Goal: Task Accomplishment & Management: Use online tool/utility

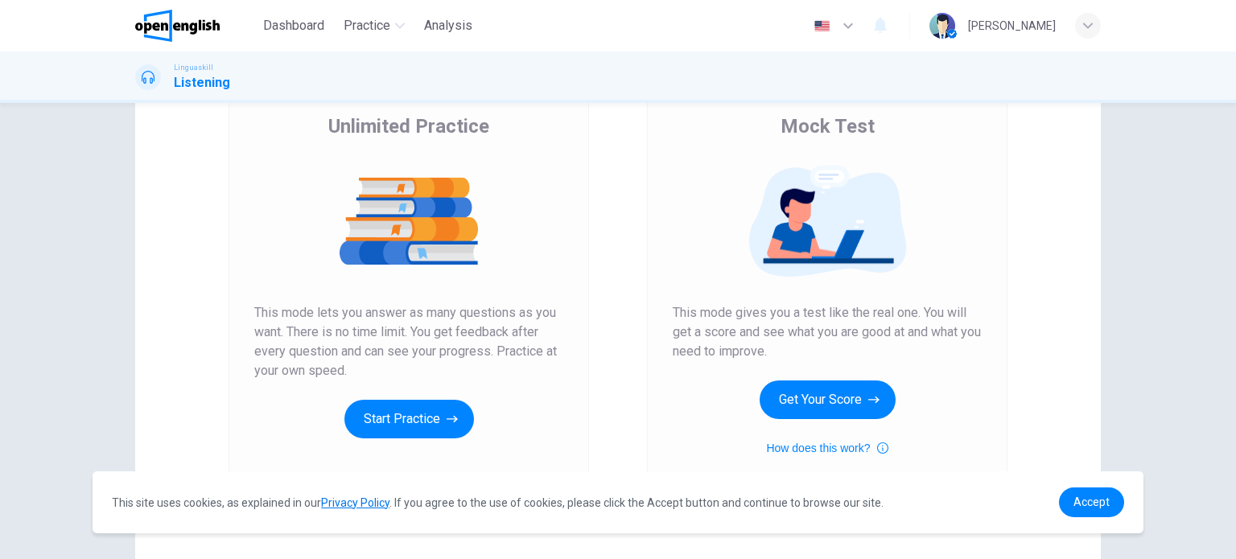
scroll to position [161, 0]
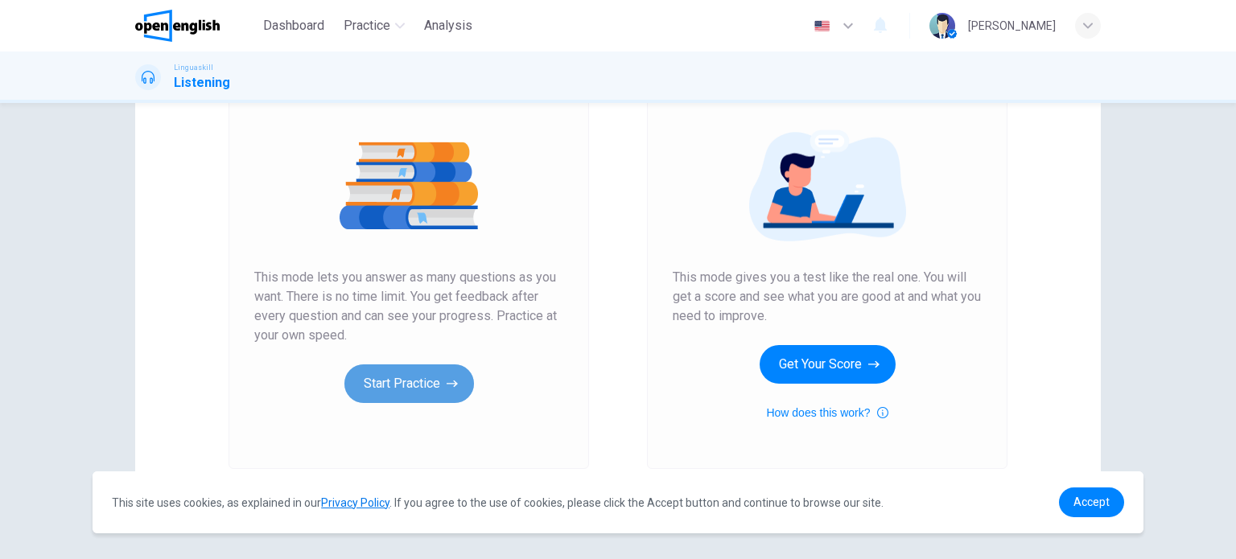
click at [373, 384] on button "Start Practice" at bounding box center [409, 384] width 130 height 39
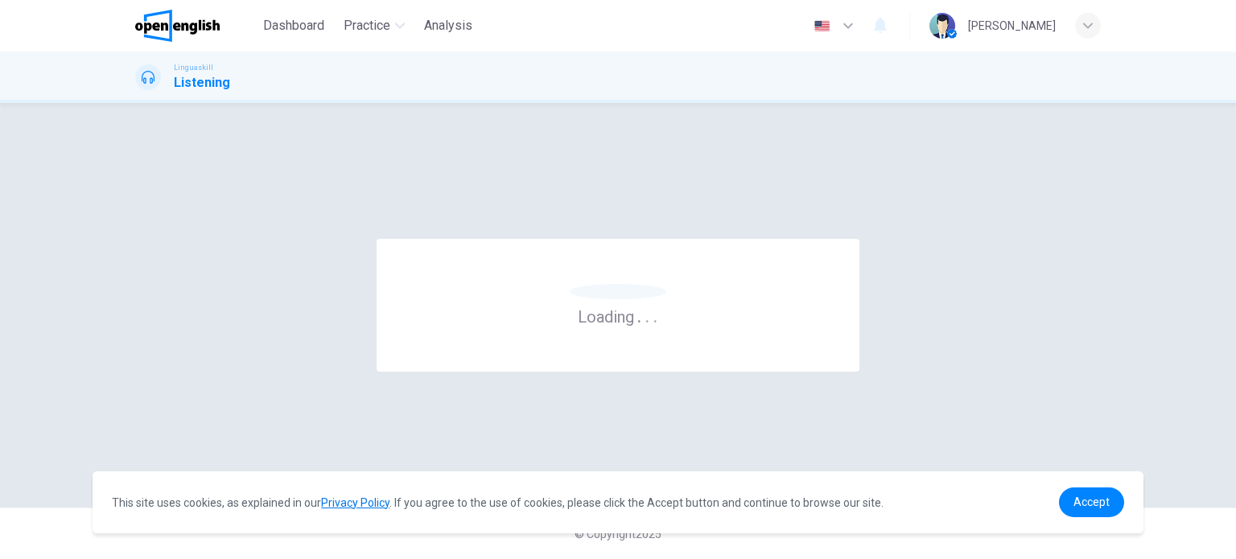
scroll to position [0, 0]
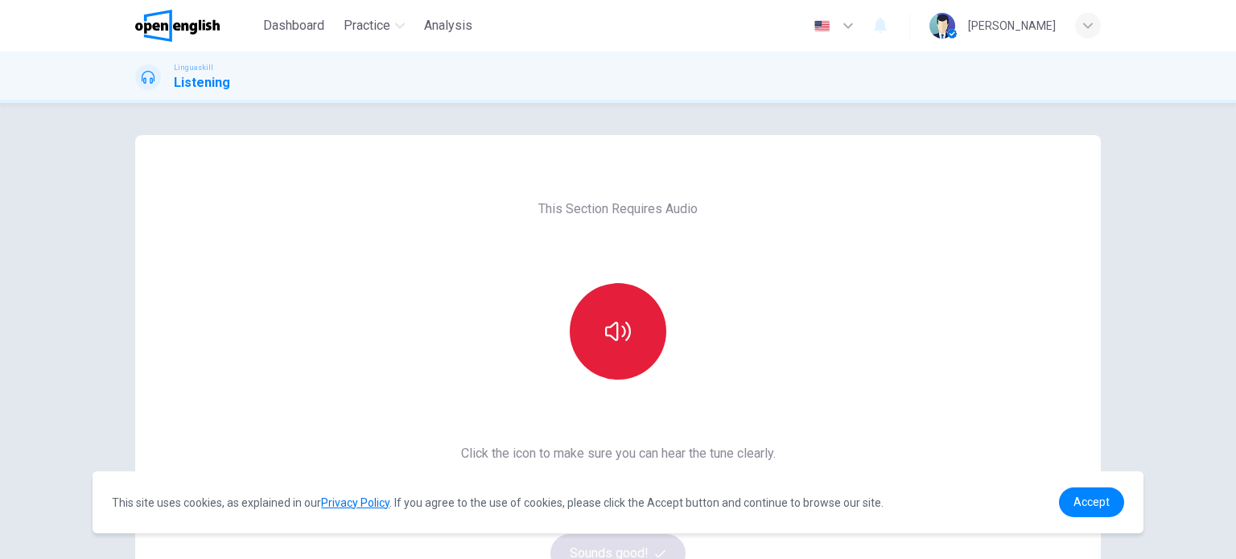
click at [615, 349] on button "button" at bounding box center [618, 331] width 97 height 97
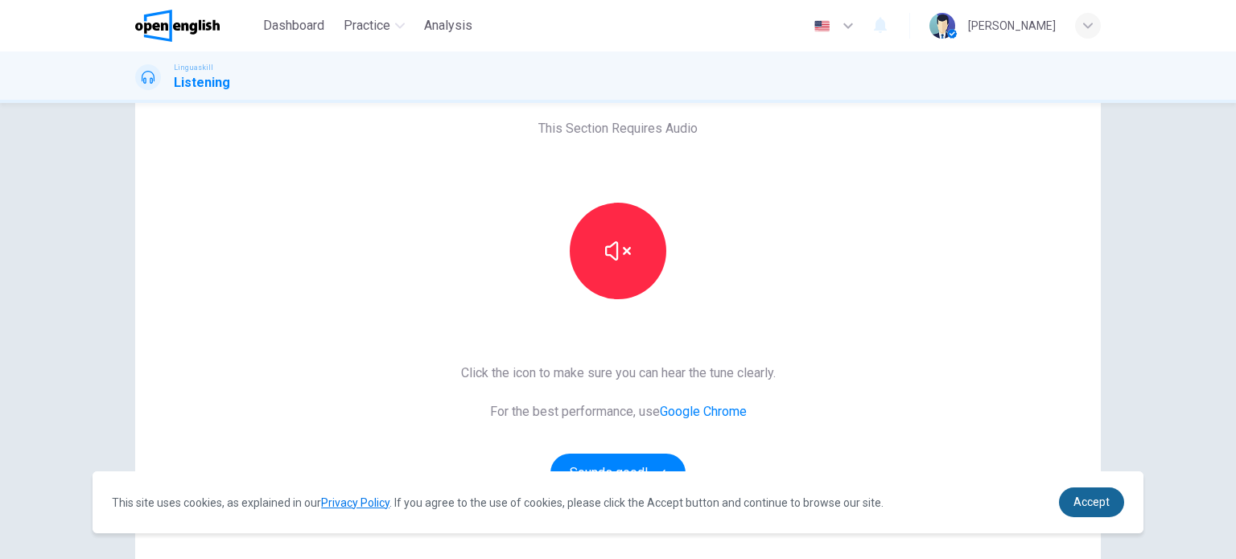
click at [1069, 508] on link "Accept" at bounding box center [1091, 503] width 65 height 30
click at [1086, 498] on span "Accept" at bounding box center [1092, 502] width 36 height 13
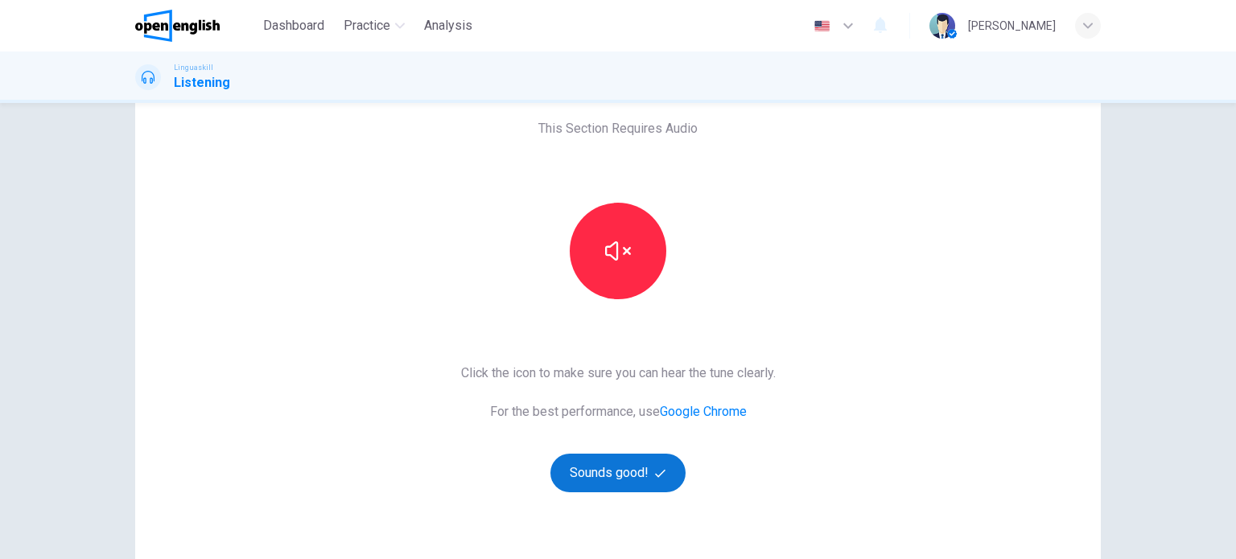
click at [618, 485] on button "Sounds good!" at bounding box center [618, 473] width 135 height 39
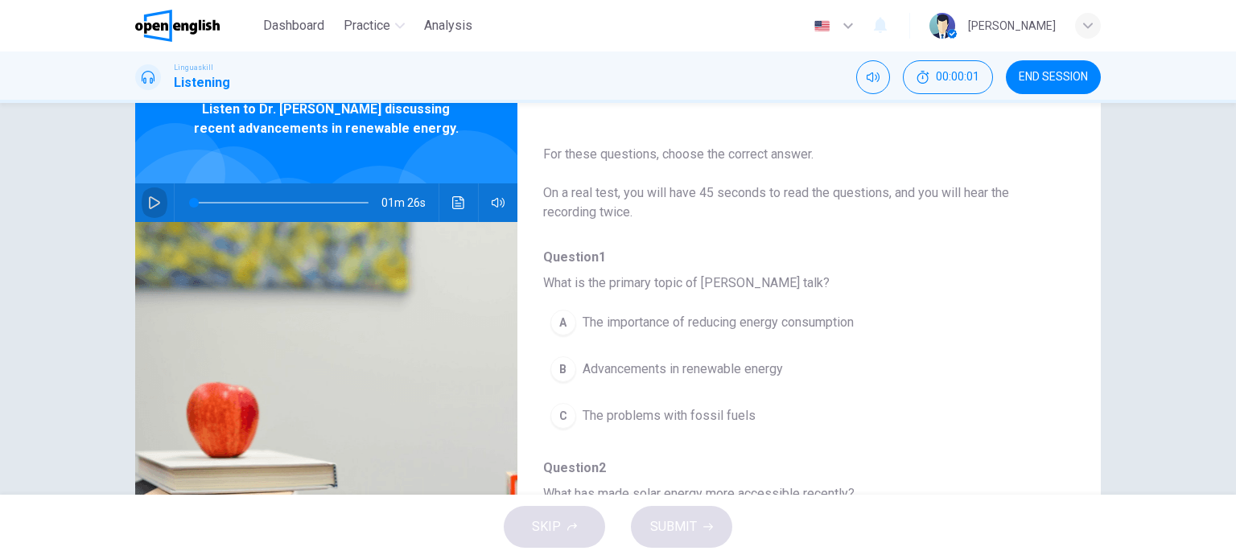
click at [148, 197] on icon "button" at bounding box center [154, 202] width 13 height 13
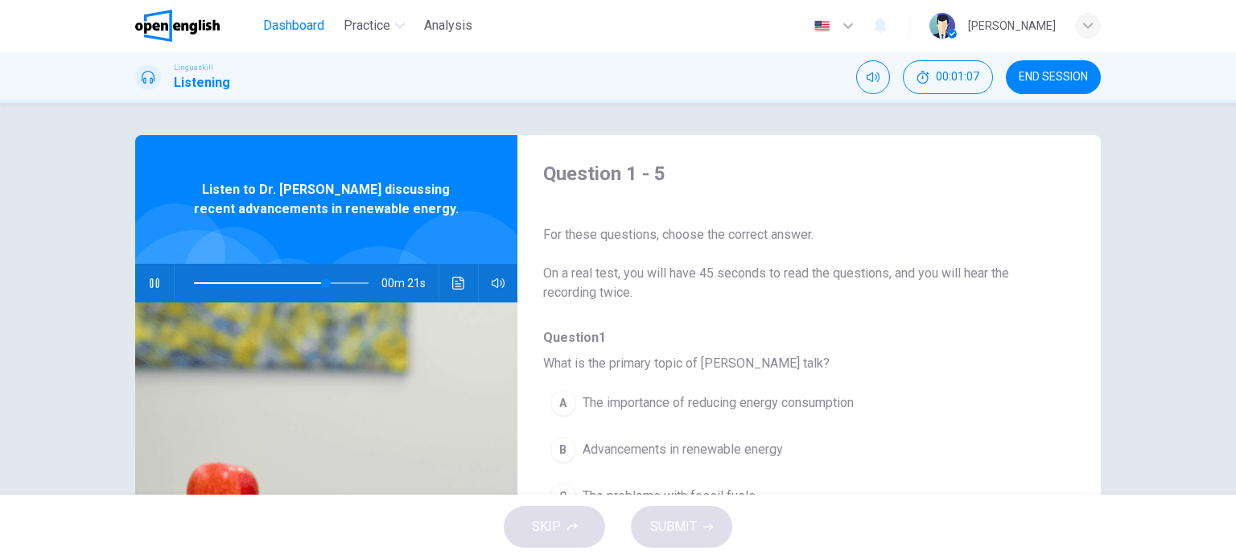
type input "**"
click at [303, 16] on span "Dashboard" at bounding box center [293, 25] width 61 height 19
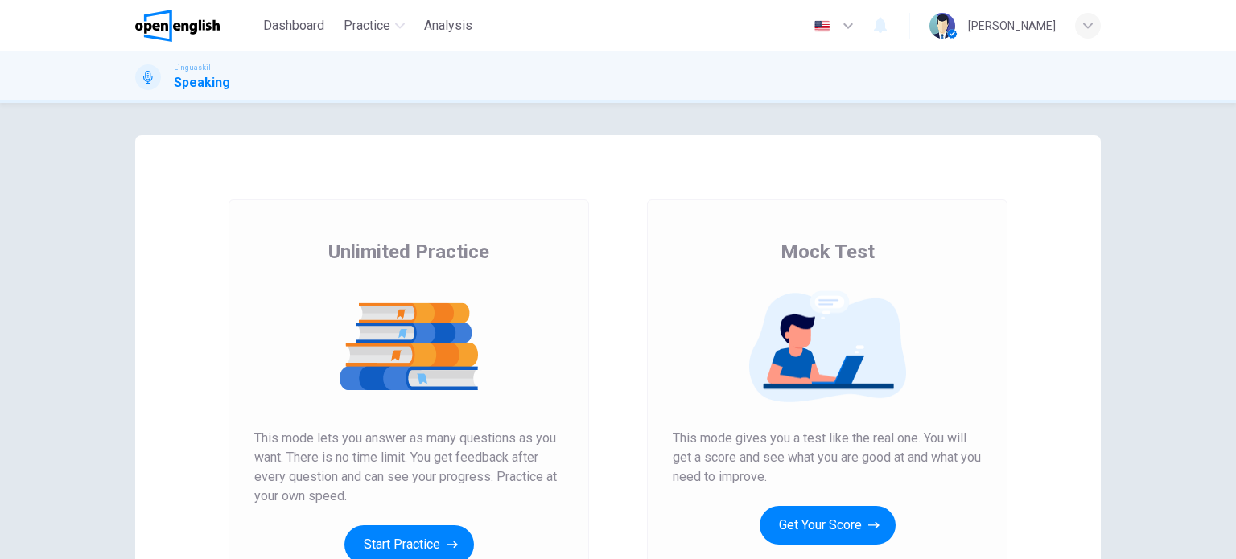
scroll to position [80, 0]
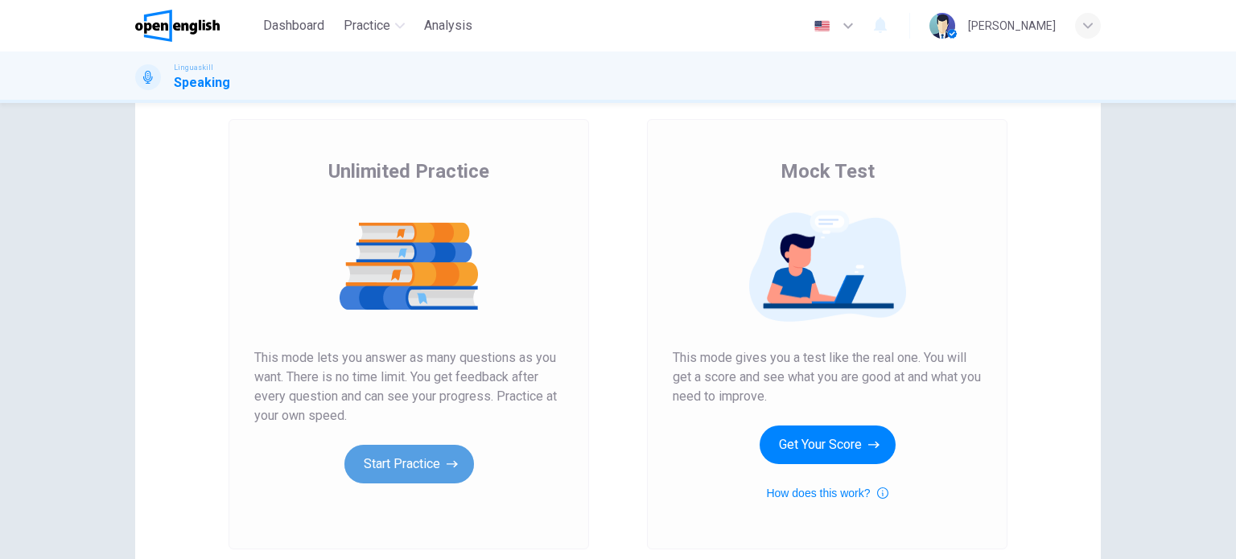
click at [395, 469] on button "Start Practice" at bounding box center [409, 464] width 130 height 39
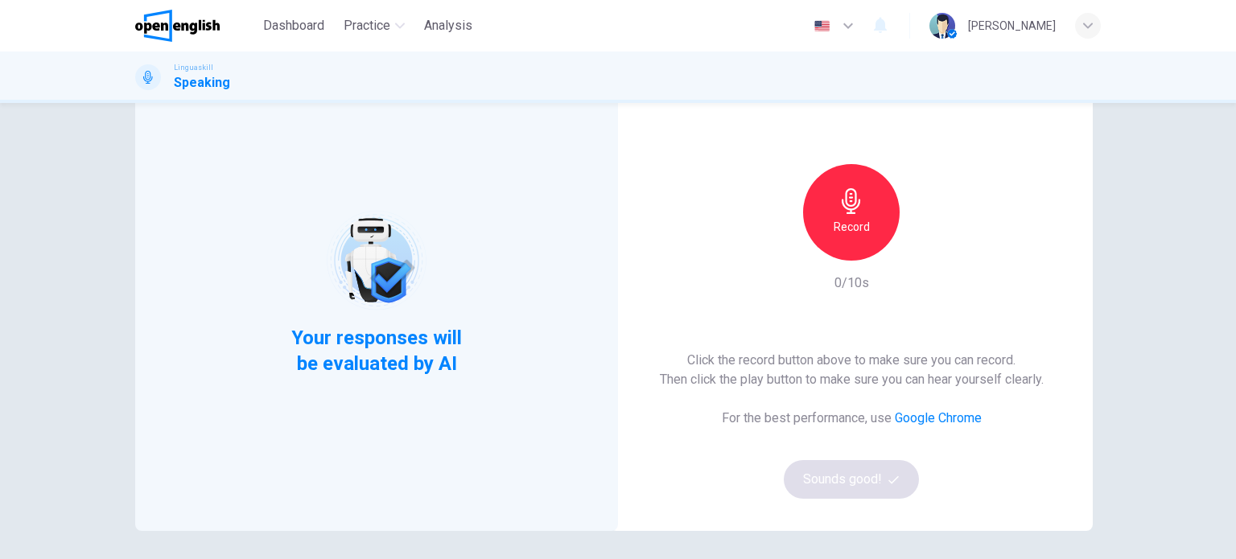
click at [823, 237] on div "Record" at bounding box center [851, 212] width 97 height 97
click at [823, 237] on div "Stop" at bounding box center [851, 212] width 97 height 97
click at [918, 258] on div "button" at bounding box center [926, 248] width 26 height 26
click at [859, 487] on button "Sounds good!" at bounding box center [851, 479] width 135 height 39
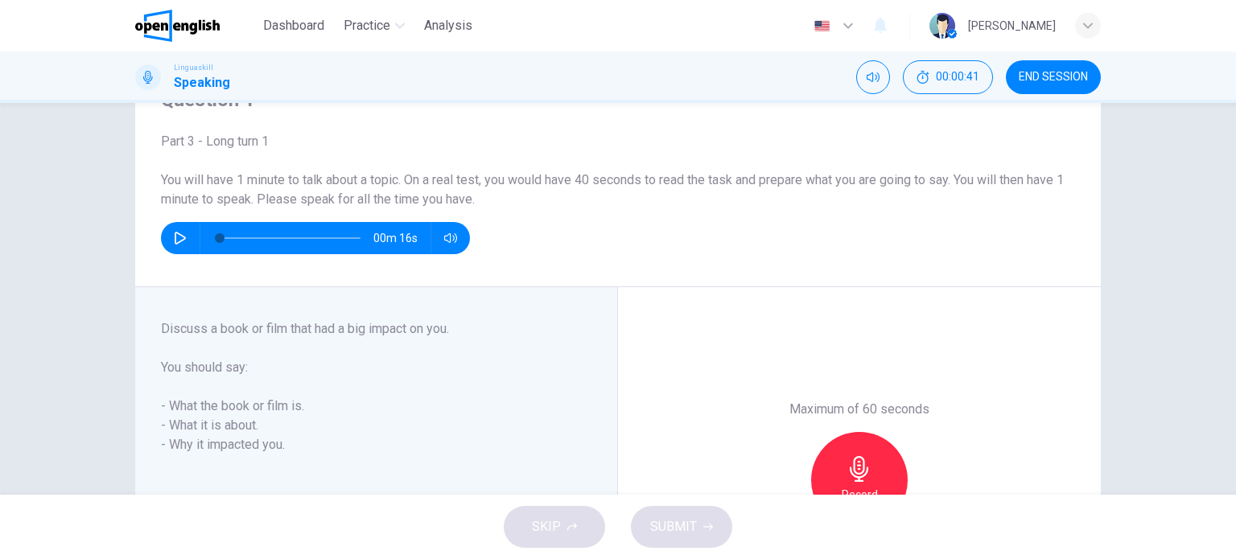
click at [176, 237] on icon "button" at bounding box center [180, 238] width 13 height 13
type input "*"
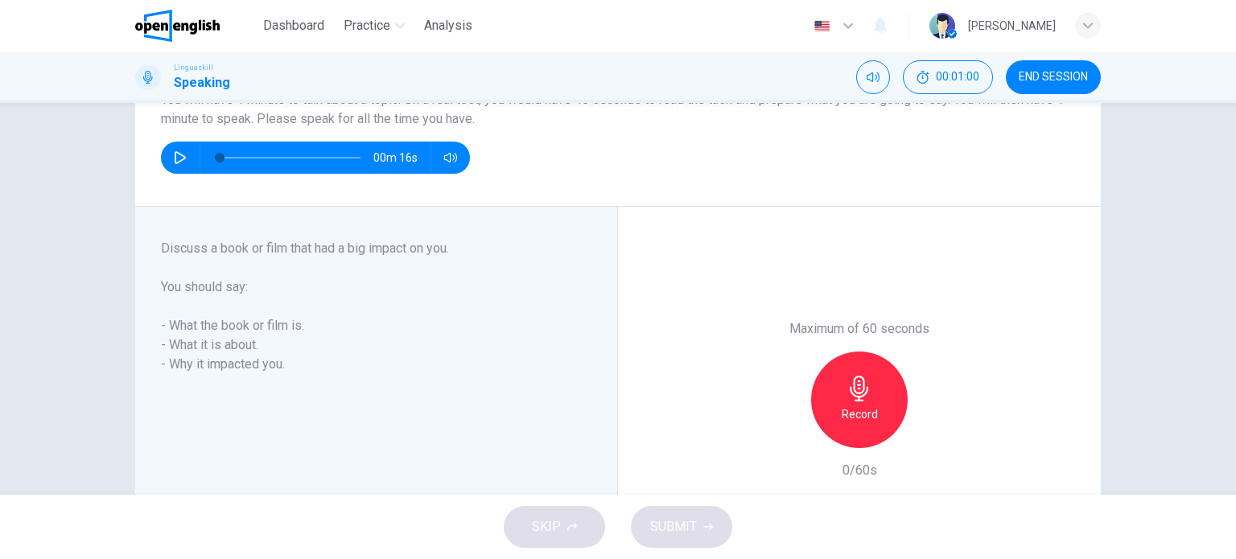
scroll to position [241, 0]
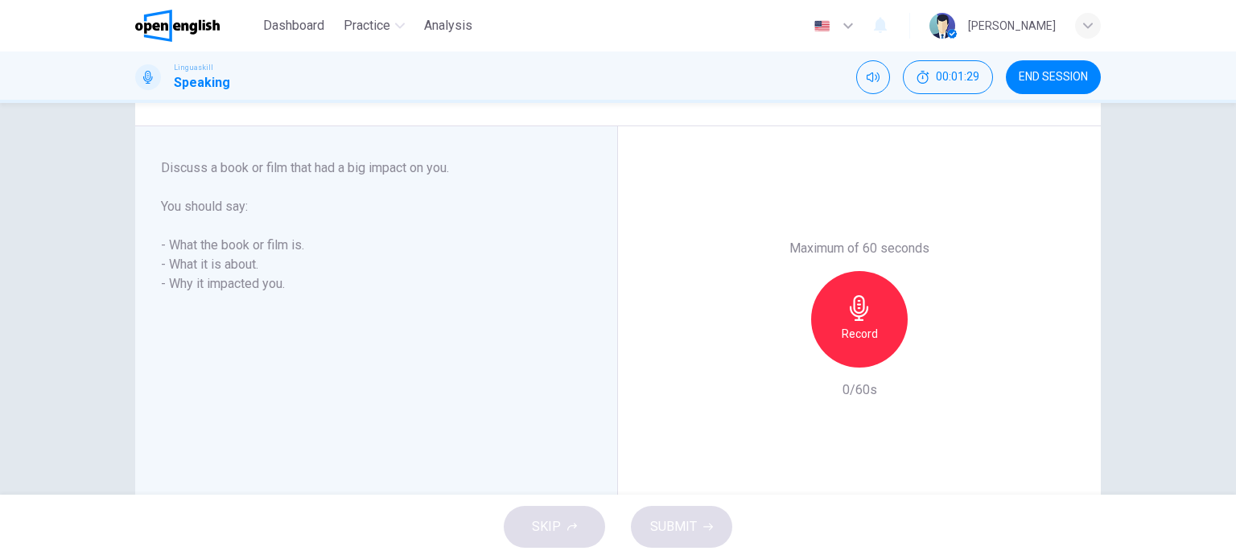
click at [1072, 71] on span "END SESSION" at bounding box center [1053, 77] width 69 height 13
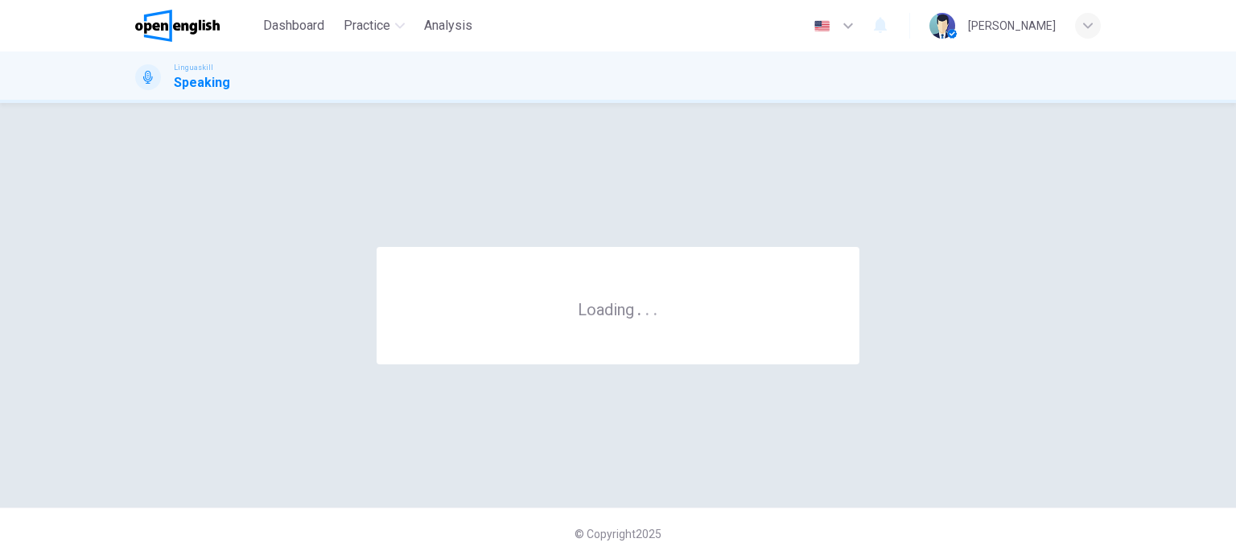
scroll to position [0, 0]
